Goal: Information Seeking & Learning: Compare options

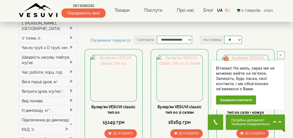
scroll to position [163, 0]
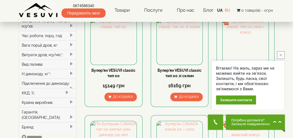
click at [280, 55] on icon "close button" at bounding box center [281, 55] width 3 height 3
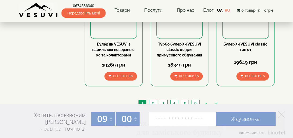
scroll to position [628, 0]
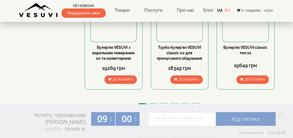
click at [155, 103] on link "2" at bounding box center [153, 106] width 8 height 6
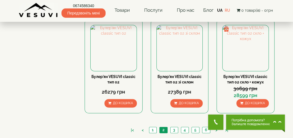
scroll to position [599, 0]
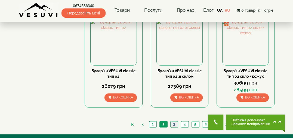
click at [176, 121] on link "3" at bounding box center [175, 124] width 8 height 6
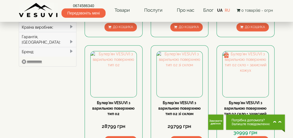
scroll to position [245, 0]
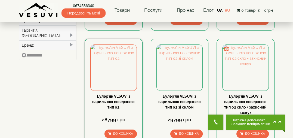
click at [108, 94] on link "Булер'ян VESUVI з варильною поверхнею тип 02" at bounding box center [113, 101] width 43 height 15
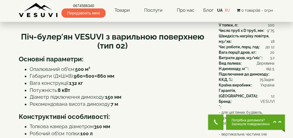
scroll to position [109, 0]
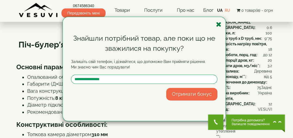
click at [218, 24] on icon "button" at bounding box center [218, 24] width 5 height 7
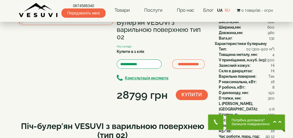
scroll to position [27, 0]
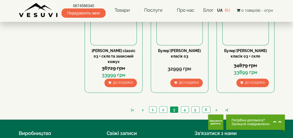
scroll to position [627, 0]
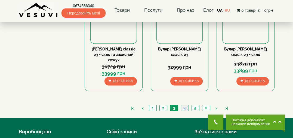
click at [183, 105] on link "4" at bounding box center [185, 108] width 8 height 6
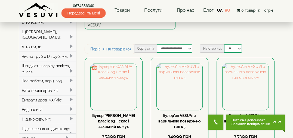
scroll to position [109, 0]
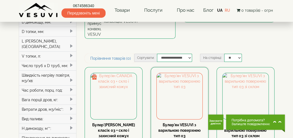
click at [169, 123] on link "Булер'ян VESUVI з варильною поверхнею тип 03" at bounding box center [180, 130] width 43 height 15
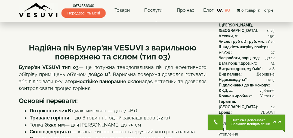
scroll to position [109, 0]
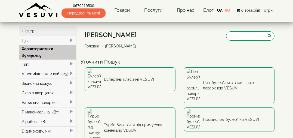
select select
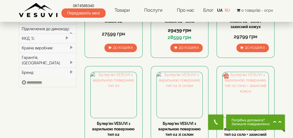
scroll to position [218, 0]
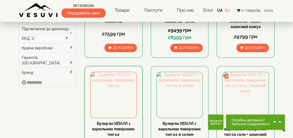
click at [109, 121] on link "Булер'ян VESUVI з варильною поверхнею тип 02" at bounding box center [113, 128] width 43 height 15
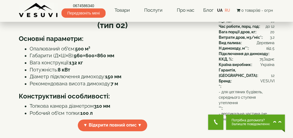
scroll to position [126, 0]
